Goal: Transaction & Acquisition: Purchase product/service

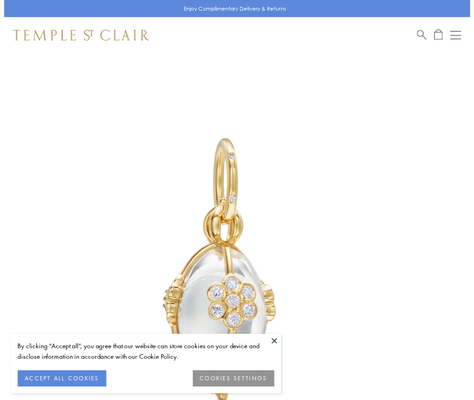
scroll to position [4, 0]
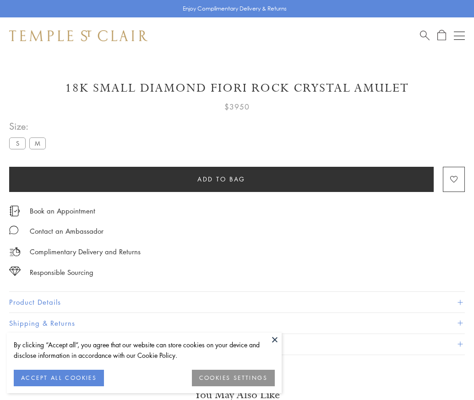
click at [221, 179] on span "Add to bag" at bounding box center [221, 179] width 48 height 10
